Goal: Task Accomplishment & Management: Manage account settings

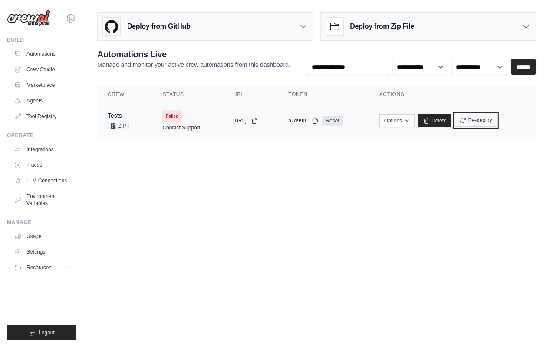
click at [491, 125] on button "Re-deploy" at bounding box center [476, 120] width 42 height 13
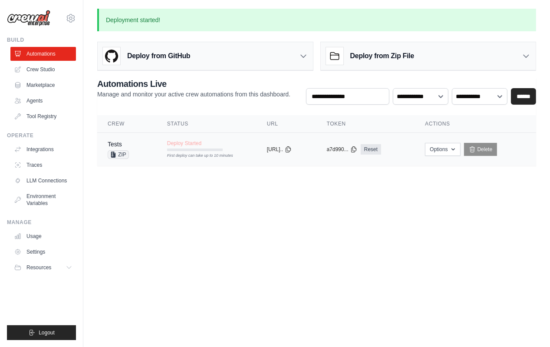
click at [208, 144] on div "Deploy Started First deploy can take up to 10 minutes" at bounding box center [195, 145] width 56 height 11
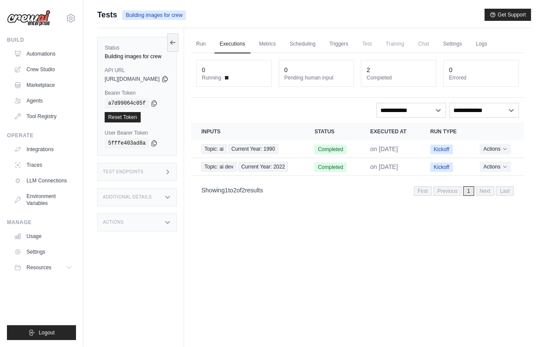
click at [160, 80] on span "https://tests-bc674c44-02e5-4305-a43c-3706462c0934-45d2c87e.crewai.com" at bounding box center [132, 79] width 55 height 7
click at [354, 44] on link "Triggers" at bounding box center [339, 44] width 30 height 18
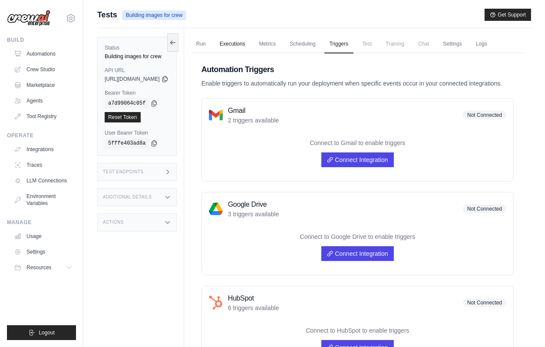
click at [250, 42] on link "Executions" at bounding box center [232, 44] width 36 height 18
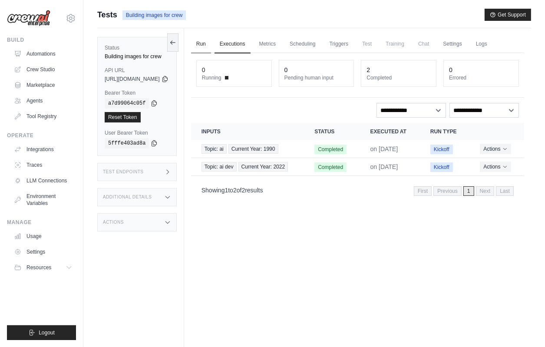
click at [211, 42] on link "Run" at bounding box center [201, 44] width 20 height 18
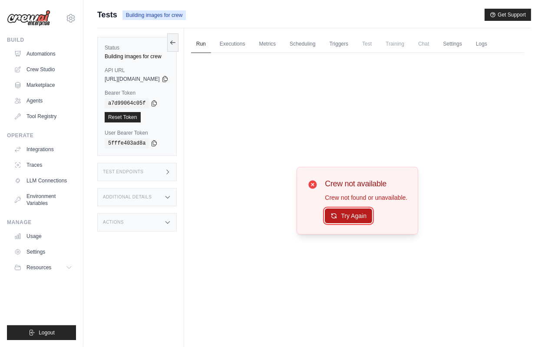
click at [352, 214] on button "Try Again" at bounding box center [348, 215] width 47 height 15
click at [352, 214] on button "Try Again" at bounding box center [348, 216] width 47 height 15
click at [285, 95] on div "Crew not available Crew not found or unavailable. Try Again" at bounding box center [357, 200] width 333 height 295
click at [126, 102] on code "a7d99064c05f" at bounding box center [127, 103] width 44 height 10
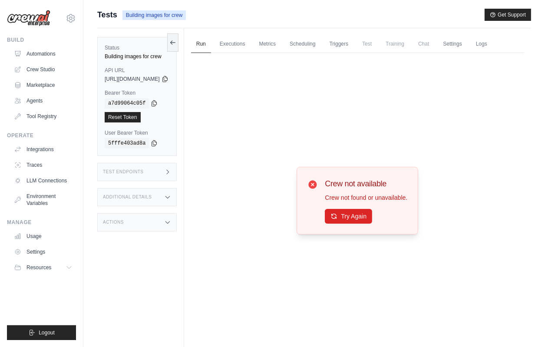
click at [226, 147] on div "Crew not available Crew not found or unavailable. Try Again" at bounding box center [357, 200] width 333 height 295
click at [372, 214] on button "Try Again" at bounding box center [348, 215] width 47 height 15
click at [336, 215] on button "Try Again" at bounding box center [348, 215] width 47 height 15
click at [281, 41] on link "Metrics" at bounding box center [267, 44] width 27 height 18
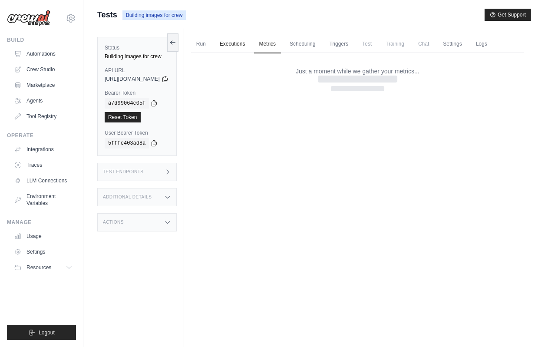
click at [246, 46] on link "Executions" at bounding box center [232, 44] width 36 height 18
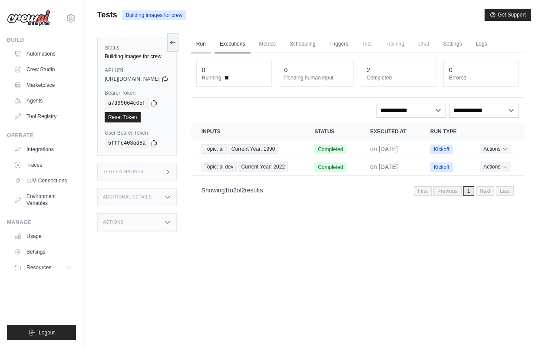
click at [211, 46] on link "Run" at bounding box center [201, 44] width 20 height 18
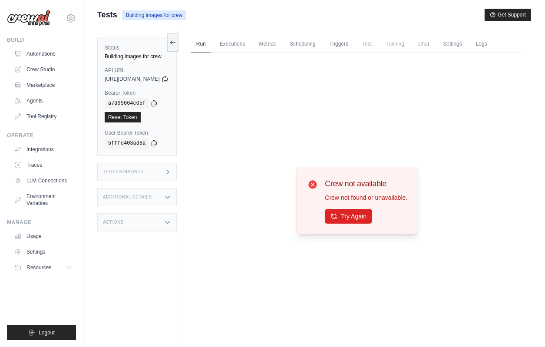
click at [156, 76] on span "https://tests-bc674c44-02e5-4305-a43c-3706462c0934-45d2c87e.crewai.com" at bounding box center [132, 79] width 55 height 7
copy div "https://tests-bc674c44-02e5-4305-a43c-3706462c0934-45d2c87e.crewai.com"
click at [250, 41] on link "Executions" at bounding box center [232, 44] width 36 height 18
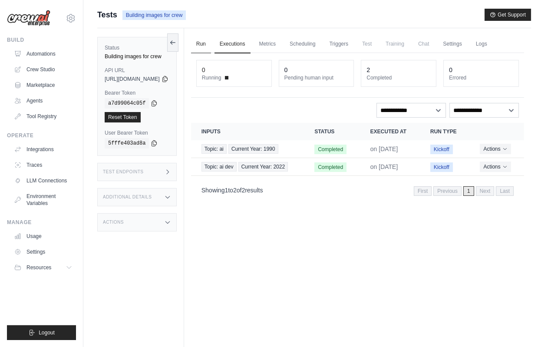
click at [211, 46] on link "Run" at bounding box center [201, 44] width 20 height 18
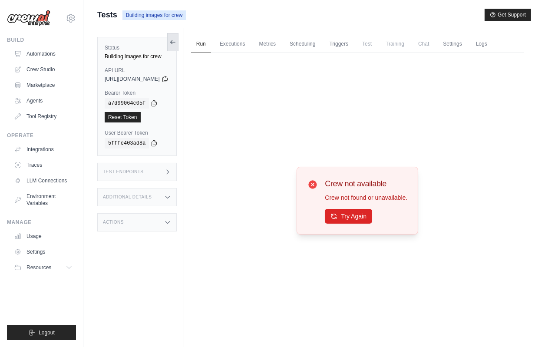
click at [172, 42] on icon at bounding box center [171, 41] width 2 height 3
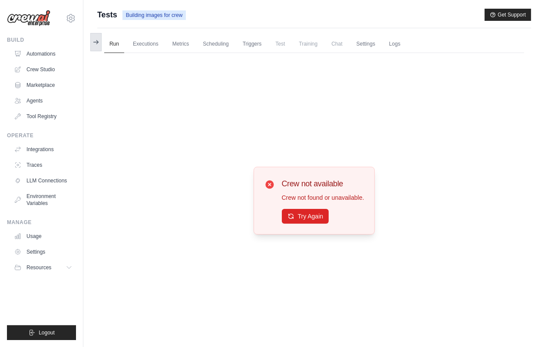
click at [99, 41] on button at bounding box center [95, 42] width 11 height 18
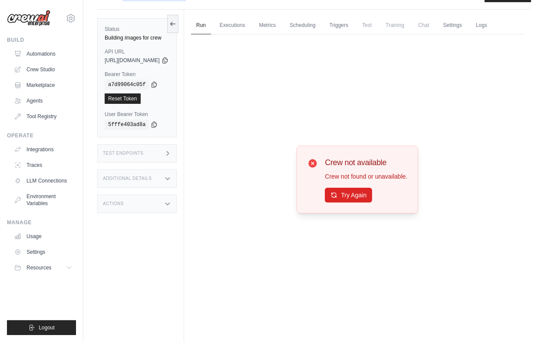
scroll to position [0, 1]
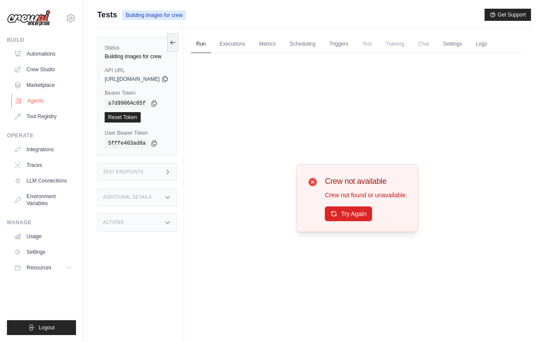
click at [42, 98] on link "Agents" at bounding box center [44, 101] width 66 height 14
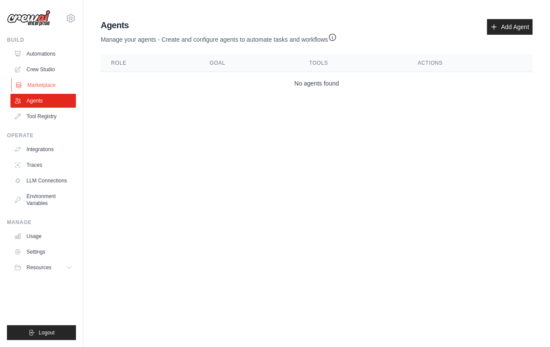
click at [37, 84] on link "Marketplace" at bounding box center [44, 85] width 66 height 14
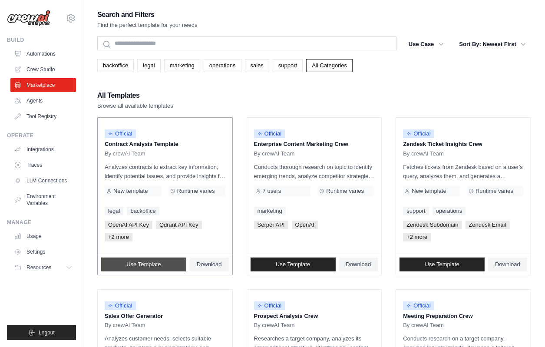
click at [158, 264] on span "Use Template" at bounding box center [143, 264] width 34 height 7
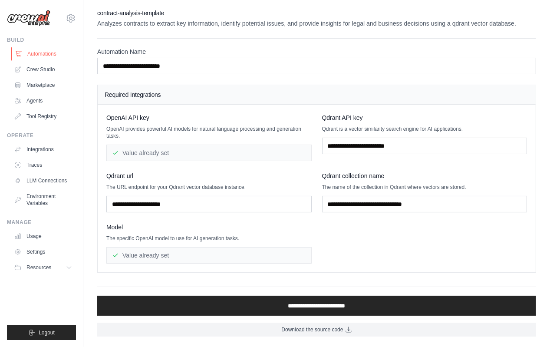
click at [47, 60] on link "Automations" at bounding box center [44, 54] width 66 height 14
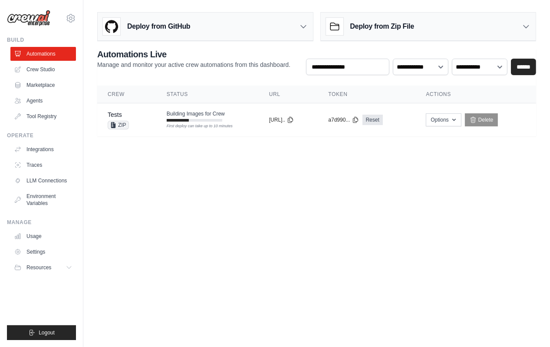
click at [265, 149] on main "**********" at bounding box center [316, 77] width 467 height 155
click at [219, 123] on div "First deploy can take up to 10 minutes" at bounding box center [195, 126] width 56 height 6
click at [482, 115] on link "Delete" at bounding box center [481, 119] width 33 height 13
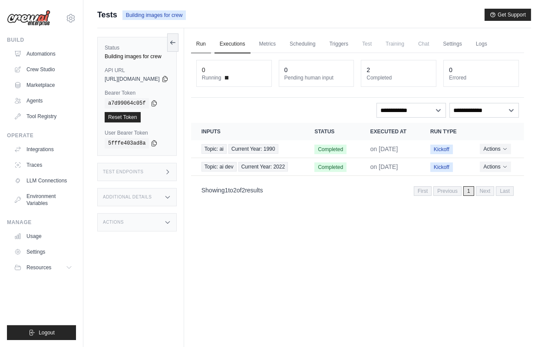
click at [211, 46] on link "Run" at bounding box center [201, 44] width 20 height 18
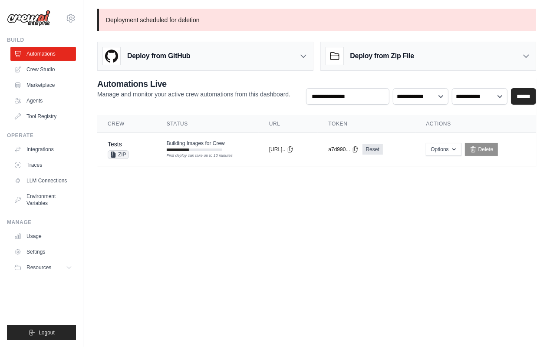
click at [200, 62] on div "Deploy from GitHub" at bounding box center [205, 56] width 215 height 28
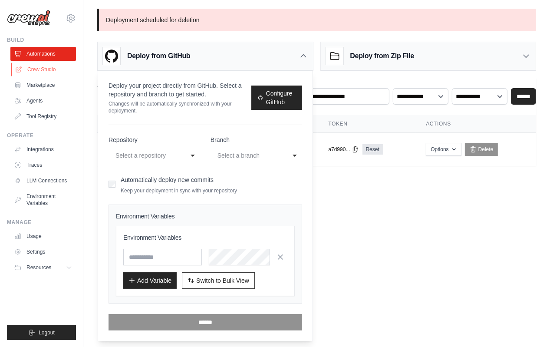
click at [35, 66] on link "Crew Studio" at bounding box center [44, 69] width 66 height 14
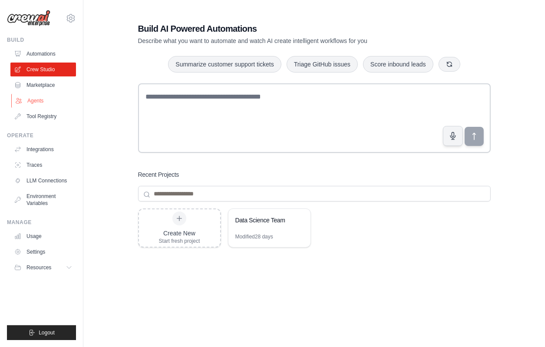
click at [30, 104] on link "Agents" at bounding box center [44, 101] width 66 height 14
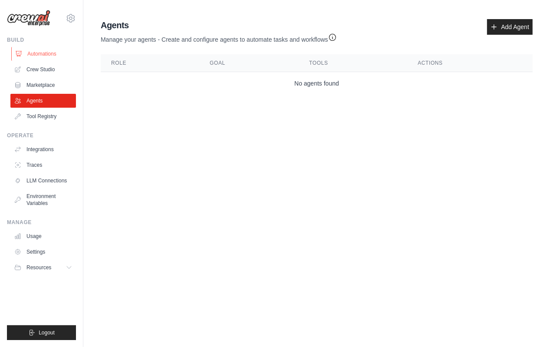
click at [36, 57] on link "Automations" at bounding box center [44, 54] width 66 height 14
